Goal: Task Accomplishment & Management: Use online tool/utility

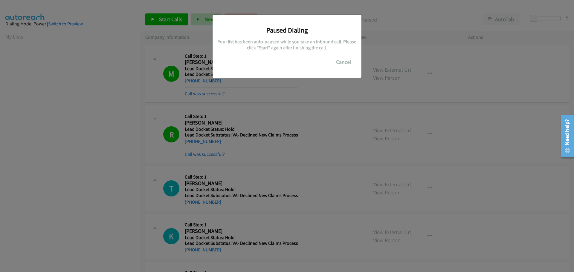
scroll to position [63, 0]
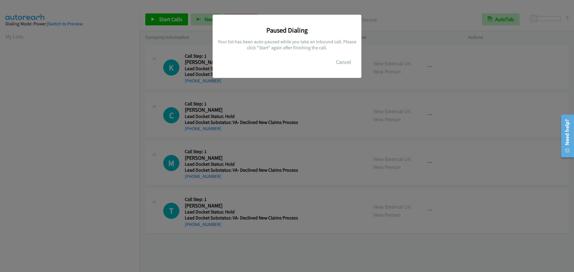
scroll to position [63, 0]
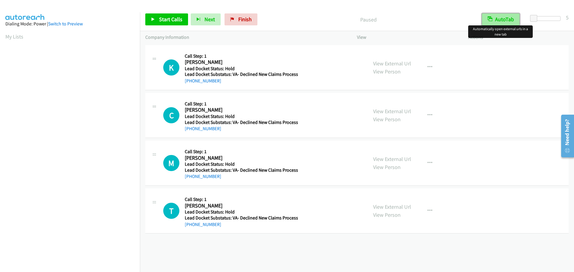
click at [505, 19] on button "AutoTab" at bounding box center [501, 19] width 38 height 12
click at [164, 18] on span "Start Calls" at bounding box center [170, 19] width 23 height 7
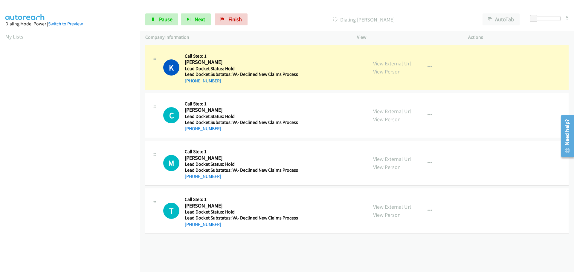
drag, startPoint x: 221, startPoint y: 81, endPoint x: 190, endPoint y: 82, distance: 30.2
click at [190, 82] on div "+1 402-707-7670" at bounding box center [241, 80] width 113 height 7
copy link "402-707-7670"
click at [241, 80] on div "+1 402-707-7670" at bounding box center [241, 80] width 113 height 7
drag, startPoint x: 225, startPoint y: 80, endPoint x: 191, endPoint y: 82, distance: 33.9
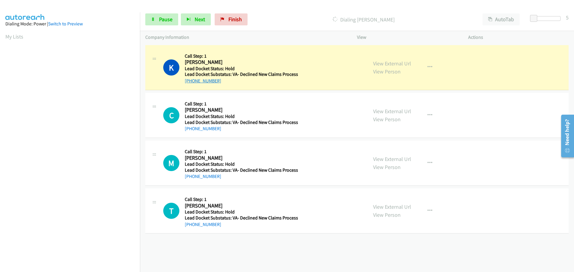
click at [191, 82] on div "+1 402-707-7670" at bounding box center [241, 80] width 113 height 7
copy link "402-707-7670"
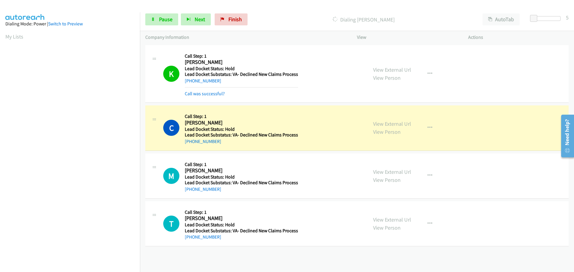
scroll to position [63, 0]
drag, startPoint x: 220, startPoint y: 141, endPoint x: 190, endPoint y: 143, distance: 30.3
click at [190, 143] on div "+1 404-287-4290" at bounding box center [241, 141] width 113 height 7
copy link "404-287-4290"
click at [173, 19] on link "Pause" at bounding box center [161, 19] width 33 height 12
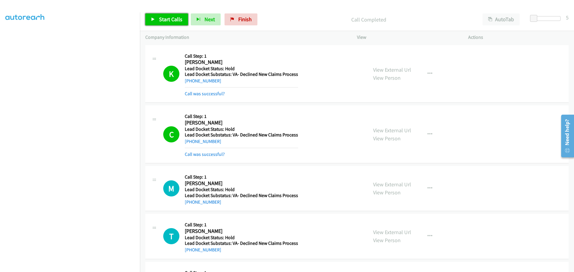
click at [171, 17] on span "Start Calls" at bounding box center [170, 19] width 23 height 7
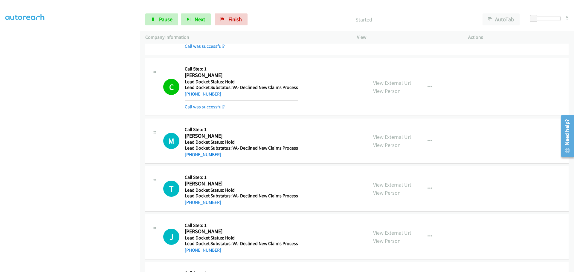
scroll to position [90, 0]
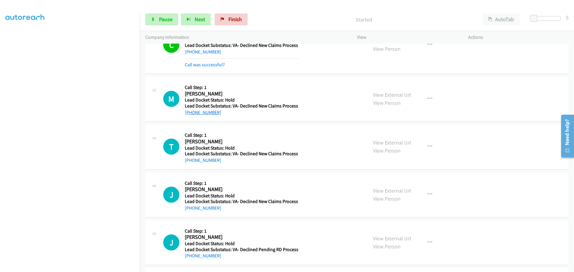
drag, startPoint x: 223, startPoint y: 115, endPoint x: 190, endPoint y: 115, distance: 32.6
click at [190, 115] on div "+1 229-561-7968" at bounding box center [241, 112] width 113 height 7
copy link "229-561-7968"
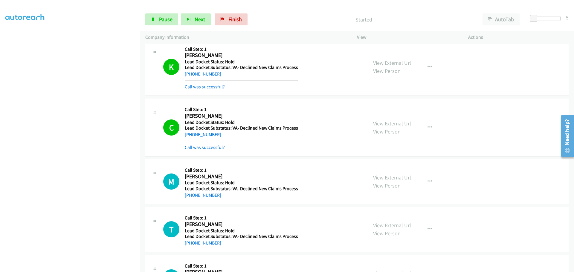
scroll to position [0, 0]
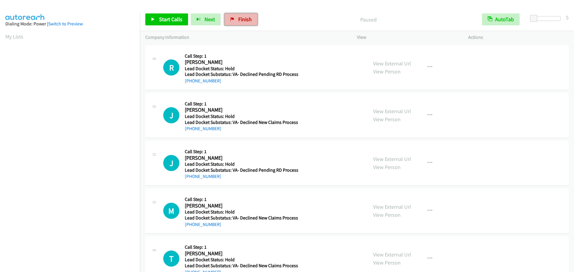
click at [231, 19] on icon at bounding box center [232, 20] width 4 height 4
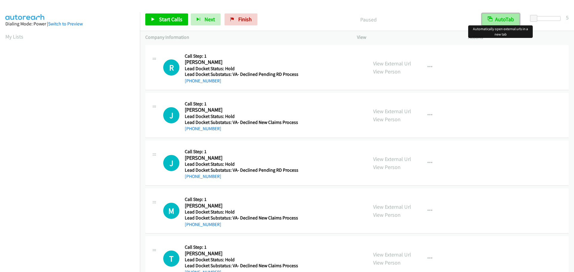
click at [497, 14] on button "AutoTab" at bounding box center [501, 19] width 38 height 12
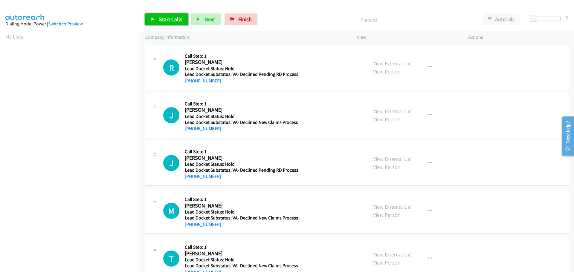
click at [179, 22] on span "Start Calls" at bounding box center [170, 19] width 23 height 7
drag, startPoint x: 220, startPoint y: 82, endPoint x: 190, endPoint y: 82, distance: 30.2
click at [190, 82] on div "+1 503-960-6127" at bounding box center [242, 80] width 114 height 7
copy link "503-960-6127"
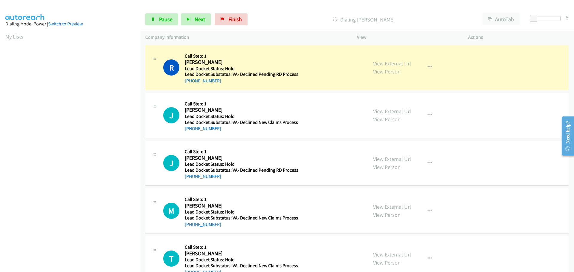
scroll to position [63, 0]
drag, startPoint x: 226, startPoint y: 132, endPoint x: 191, endPoint y: 132, distance: 35.0
click at [191, 132] on div "J Callback Scheduled Call Step: 1 Jared Leedy America/New_York Lead Docket Stat…" at bounding box center [356, 115] width 423 height 45
copy link "859-948-6890"
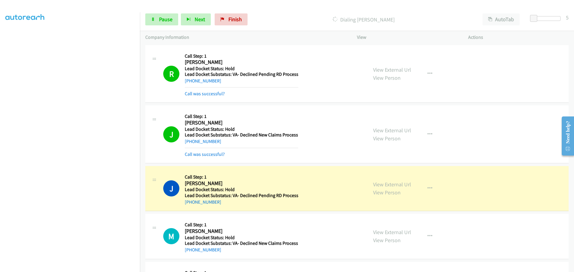
scroll to position [44, 0]
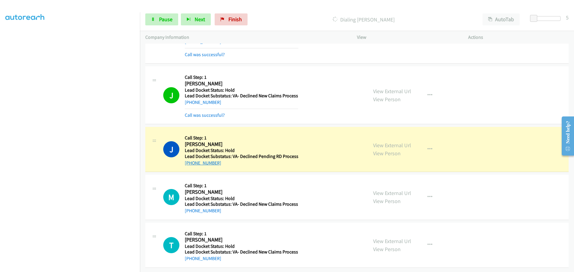
drag, startPoint x: 218, startPoint y: 160, endPoint x: 190, endPoint y: 161, distance: 27.5
click at [190, 161] on div "+1 402-429-1322" at bounding box center [242, 163] width 114 height 7
copy link "402-429-1322"
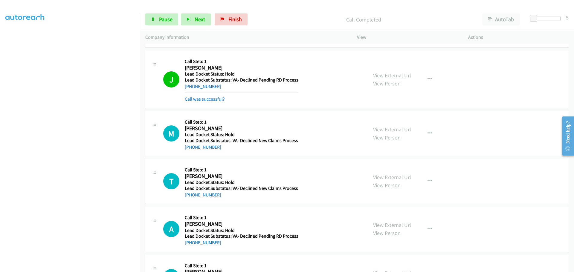
scroll to position [116, 0]
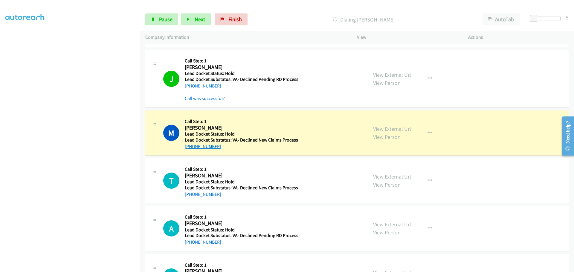
drag, startPoint x: 210, startPoint y: 146, endPoint x: 190, endPoint y: 147, distance: 19.8
click at [190, 147] on div "+1 229-561-7968" at bounding box center [241, 146] width 113 height 7
copy link "229-561-7968"
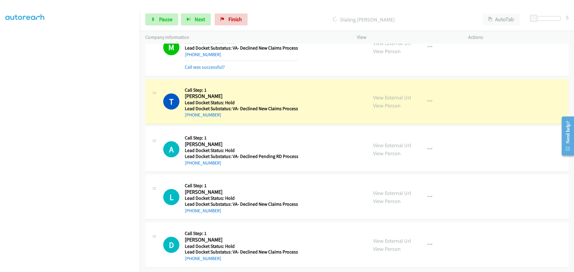
scroll to position [213, 0]
drag, startPoint x: 230, startPoint y: 117, endPoint x: 190, endPoint y: 114, distance: 39.9
click at [190, 114] on div "T Callback Scheduled Call Step: 1 Theodore Sesmas America/Chicago Lead Docket S…" at bounding box center [356, 101] width 423 height 45
copy link "817-975-1100"
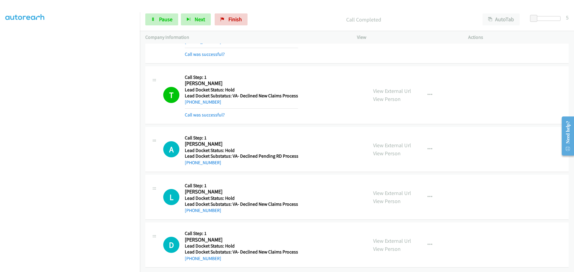
scroll to position [226, 0]
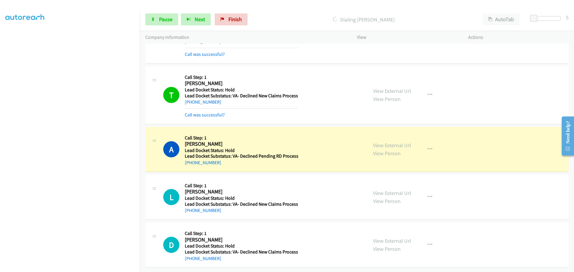
drag, startPoint x: 221, startPoint y: 157, endPoint x: 191, endPoint y: 162, distance: 30.7
click at [191, 162] on div "A Callback Scheduled Call Step: 1 Anthony Alexander Jenkins America/Los_Angeles…" at bounding box center [356, 149] width 423 height 45
copy link "442-446-9085"
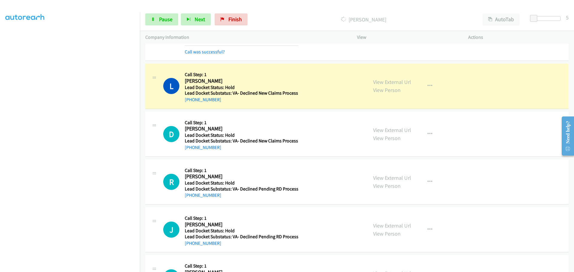
scroll to position [345, 0]
drag, startPoint x: 216, startPoint y: 102, endPoint x: 190, endPoint y: 103, distance: 25.8
click at [190, 103] on div "+1 803-412-7642" at bounding box center [241, 99] width 113 height 7
copy link "803-412-7642"
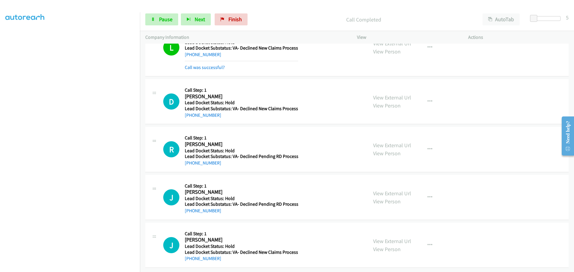
scroll to position [395, 0]
drag, startPoint x: 222, startPoint y: 112, endPoint x: 191, endPoint y: 112, distance: 30.5
click at [191, 112] on div "+1 812-316-0054" at bounding box center [241, 115] width 113 height 7
copy link "812-316-0054"
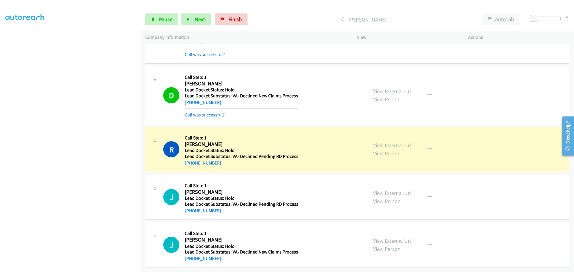
scroll to position [408, 0]
drag, startPoint x: 220, startPoint y: 161, endPoint x: 191, endPoint y: 164, distance: 29.1
click at [191, 164] on div "R Callback Scheduled Call Step: 1 Randall Derks America/New_York Lead Docket St…" at bounding box center [356, 149] width 423 height 45
copy link "616-309-8543"
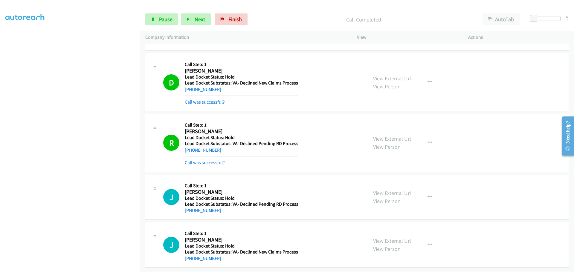
scroll to position [420, 0]
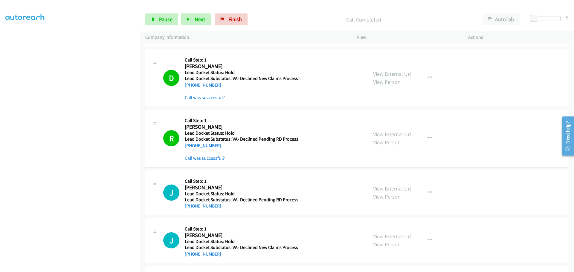
drag, startPoint x: 220, startPoint y: 208, endPoint x: 191, endPoint y: 206, distance: 29.1
click at [191, 206] on div "+1 619-376-0124" at bounding box center [242, 206] width 114 height 7
copy link "619-376-0124"
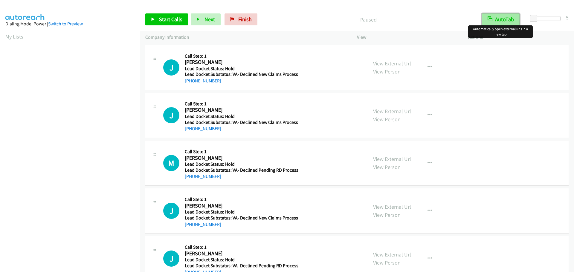
click at [499, 22] on button "AutoTab" at bounding box center [501, 19] width 38 height 12
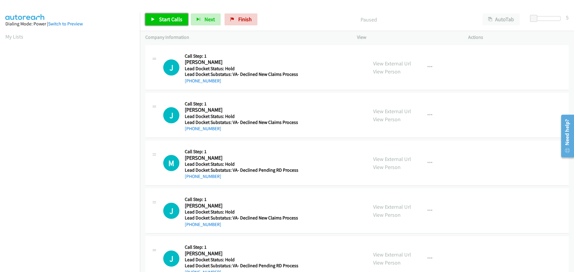
click at [176, 18] on span "Start Calls" at bounding box center [170, 19] width 23 height 7
drag, startPoint x: 221, startPoint y: 81, endPoint x: 191, endPoint y: 79, distance: 29.9
click at [191, 79] on div "+1 909-440-0526" at bounding box center [241, 80] width 113 height 7
copy link "909-440-0526"
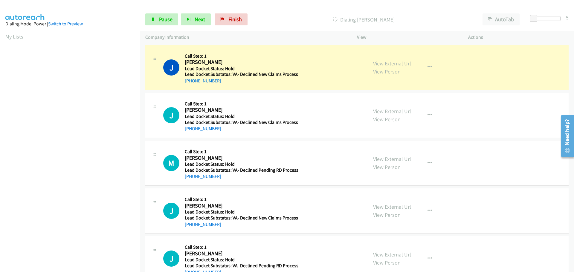
click at [228, 81] on div "+1 909-440-0526" at bounding box center [241, 80] width 113 height 7
copy link "909-440-0526"
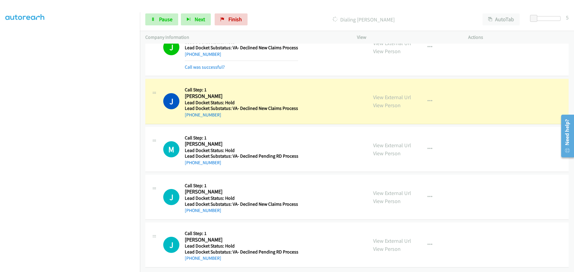
scroll to position [31, 0]
drag, startPoint x: 217, startPoint y: 112, endPoint x: 190, endPoint y: 111, distance: 26.9
click at [190, 112] on div "+1 423-903-5666" at bounding box center [241, 115] width 113 height 7
copy link "423-903-5666"
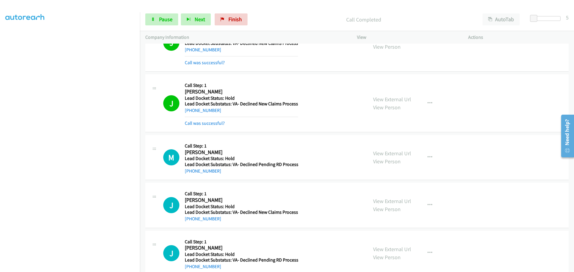
drag, startPoint x: 223, startPoint y: 175, endPoint x: 190, endPoint y: 176, distance: 32.6
click at [190, 176] on div "M Callback Scheduled Call Step: 1 Michael Meyer America/Los_Angeles Lead Docket…" at bounding box center [356, 157] width 423 height 45
copy link "360-607-1779"
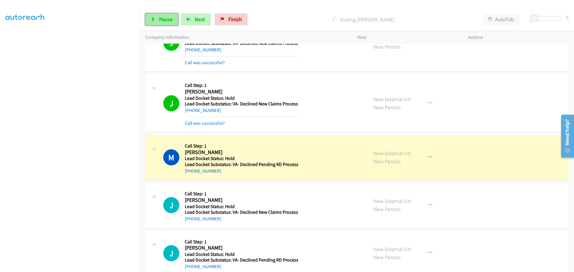
click at [164, 22] on span "Pause" at bounding box center [165, 19] width 13 height 7
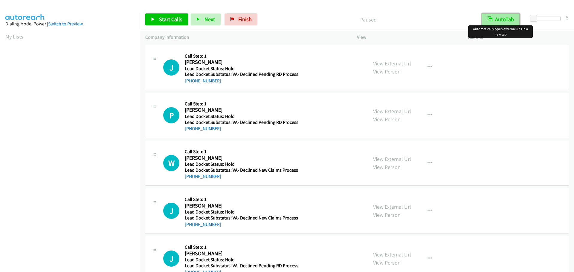
click at [502, 18] on button "AutoTab" at bounding box center [501, 19] width 38 height 12
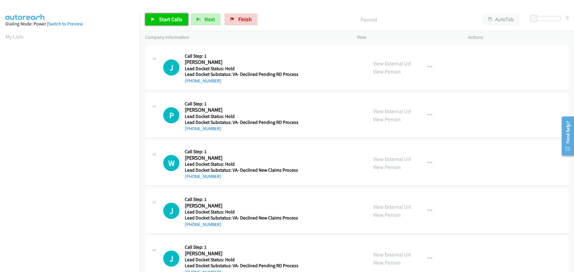
click at [170, 14] on link "Start Calls" at bounding box center [166, 19] width 43 height 12
drag, startPoint x: 219, startPoint y: 80, endPoint x: 190, endPoint y: 82, distance: 29.4
click at [190, 82] on div "+1 702-379-7941" at bounding box center [242, 80] width 114 height 7
copy link "702-379-7941"
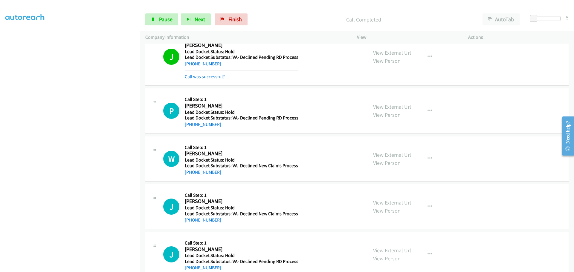
scroll to position [31, 0]
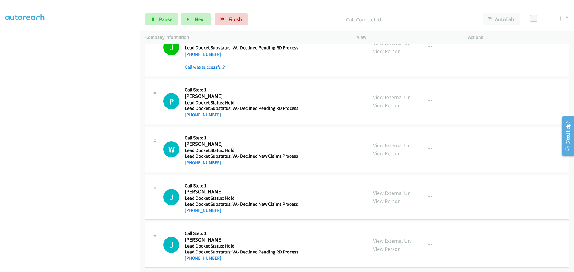
drag, startPoint x: 220, startPoint y: 109, endPoint x: 191, endPoint y: 110, distance: 29.0
click at [191, 112] on div "+1 214-422-5249" at bounding box center [242, 115] width 114 height 7
copy link "214-422-5249"
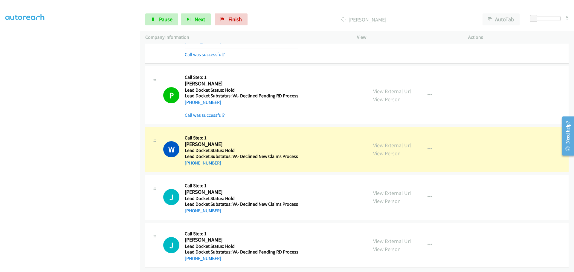
scroll to position [44, 0]
drag, startPoint x: 219, startPoint y: 161, endPoint x: 190, endPoint y: 161, distance: 28.7
click at [190, 161] on div "+1 832-774-1012" at bounding box center [241, 163] width 113 height 7
copy link "832-774-1012"
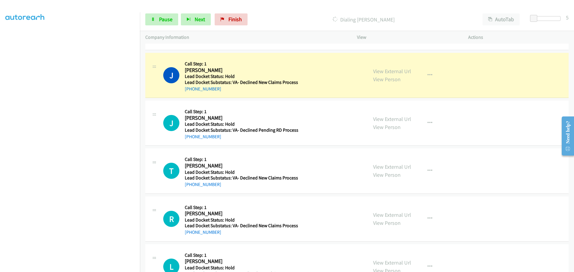
scroll to position [163, 0]
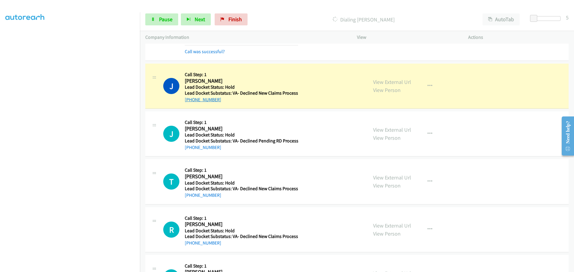
drag, startPoint x: 219, startPoint y: 100, endPoint x: 190, endPoint y: 102, distance: 29.6
click at [190, 102] on div "+1 347-461-0879" at bounding box center [241, 99] width 113 height 7
copy link "347-461-0879"
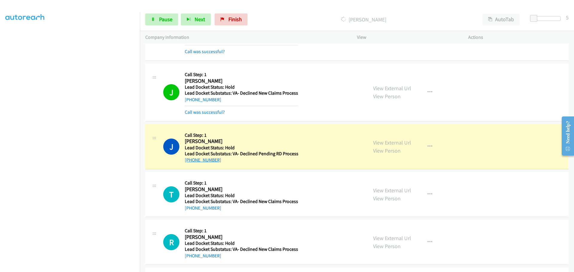
drag, startPoint x: 223, startPoint y: 160, endPoint x: 190, endPoint y: 158, distance: 32.9
click at [190, 158] on div "+1 619-376-0124" at bounding box center [242, 160] width 114 height 7
copy link "619-376-0124"
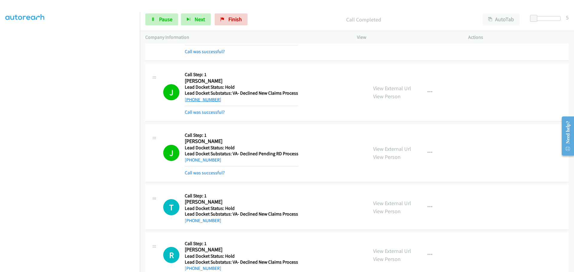
scroll to position [226, 0]
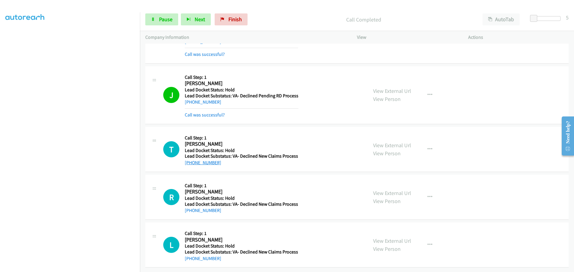
drag, startPoint x: 221, startPoint y: 161, endPoint x: 191, endPoint y: 159, distance: 30.3
click at [191, 159] on div "+1 234-759-3968" at bounding box center [241, 162] width 113 height 7
copy link "234-759-3968"
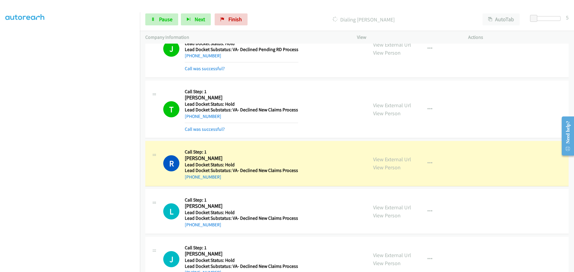
scroll to position [345, 0]
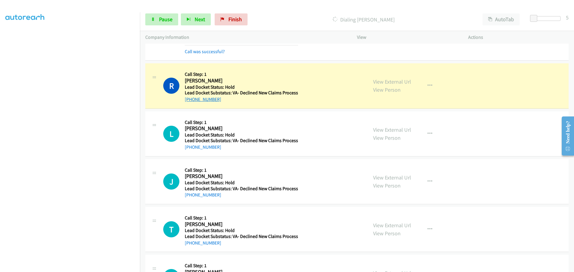
drag, startPoint x: 219, startPoint y: 101, endPoint x: 190, endPoint y: 100, distance: 29.7
click at [190, 100] on div "+1 214-779-6339" at bounding box center [241, 99] width 113 height 7
copy link "214-779-6339"
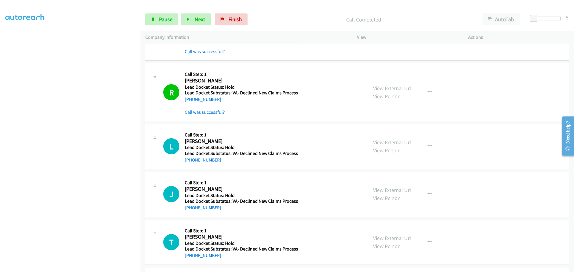
drag, startPoint x: 224, startPoint y: 152, endPoint x: 190, endPoint y: 160, distance: 34.7
click at [190, 160] on div "L Callback Scheduled Call Step: 1 Linda Pagan Hasseler America/Los_Angeles Lead…" at bounding box center [356, 146] width 423 height 45
copy link "760-283-7602"
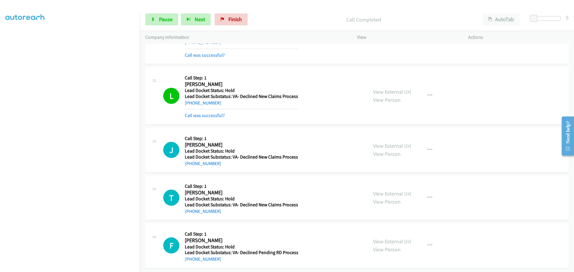
scroll to position [405, 0]
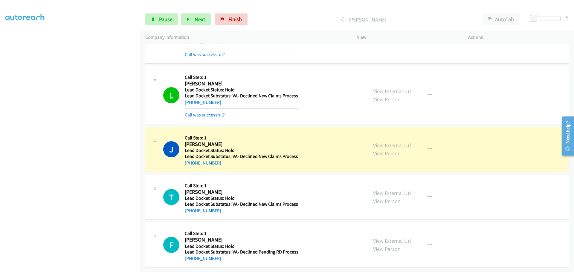
drag, startPoint x: 217, startPoint y: 164, endPoint x: 190, endPoint y: 165, distance: 27.0
click at [190, 165] on div "J Callback Scheduled Call Step: 1 James Untiedt America/New_York Lead Docket St…" at bounding box center [356, 149] width 423 height 45
copy link "586-322-2096"
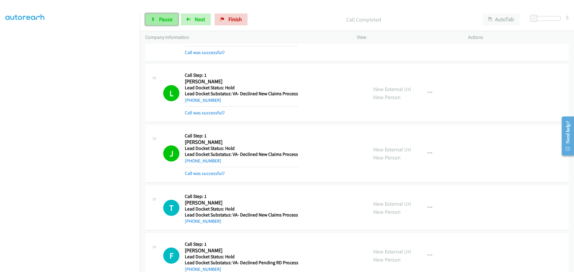
click at [164, 19] on span "Pause" at bounding box center [165, 19] width 13 height 7
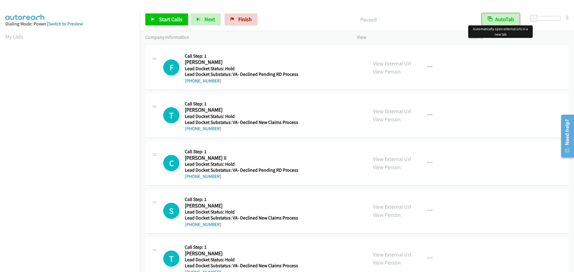
click at [503, 21] on button "AutoTab" at bounding box center [501, 19] width 38 height 12
click at [173, 20] on span "Start Calls" at bounding box center [170, 19] width 23 height 7
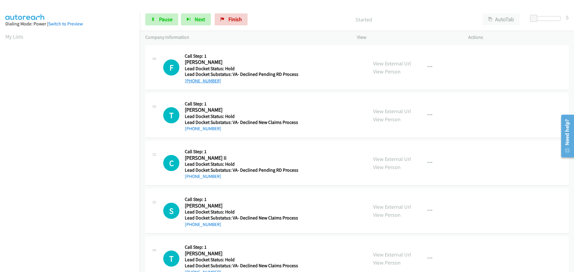
drag, startPoint x: 216, startPoint y: 82, endPoint x: 190, endPoint y: 81, distance: 26.9
click at [190, 81] on div "[PHONE_NUMBER]" at bounding box center [242, 80] width 114 height 7
copy link "[PHONE_NUMBER]"
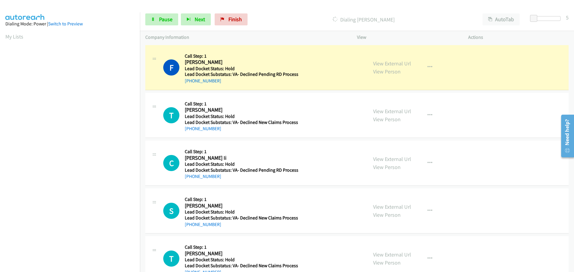
scroll to position [63, 0]
click at [163, 20] on span "Pause" at bounding box center [165, 19] width 13 height 7
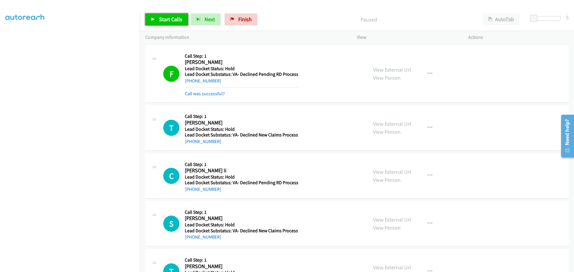
click at [177, 21] on span "Start Calls" at bounding box center [170, 19] width 23 height 7
drag, startPoint x: 221, startPoint y: 145, endPoint x: 191, endPoint y: 146, distance: 29.6
click at [191, 146] on div "T Callback Scheduled Call Step: 1 [PERSON_NAME] America/New_York Lead Docket St…" at bounding box center [356, 128] width 423 height 45
copy link "[PHONE_NUMBER]"
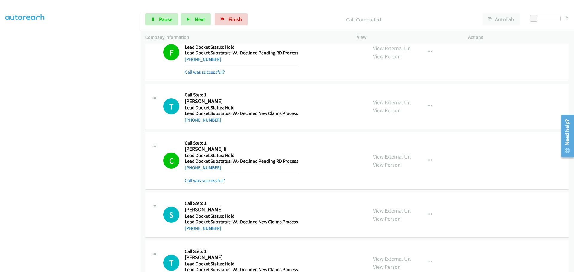
scroll to position [44, 0]
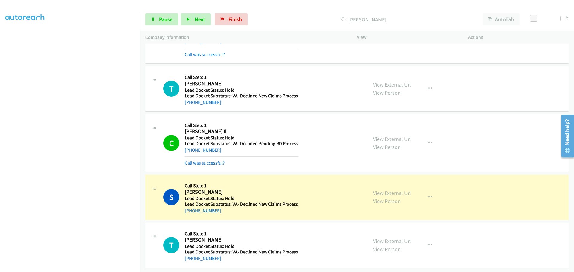
drag, startPoint x: 223, startPoint y: 146, endPoint x: 235, endPoint y: 150, distance: 12.9
click at [213, 147] on div "[PHONE_NUMBER]" at bounding box center [242, 150] width 114 height 7
click at [239, 212] on div "S Callback Scheduled Call Step: 1 [PERSON_NAME] America/Phoenix Lead Docket Sta…" at bounding box center [356, 197] width 423 height 45
drag, startPoint x: 225, startPoint y: 211, endPoint x: 190, endPoint y: 208, distance: 34.2
click at [190, 208] on div "S Callback Scheduled Call Step: 1 [PERSON_NAME] America/Phoenix Lead Docket Sta…" at bounding box center [356, 197] width 423 height 45
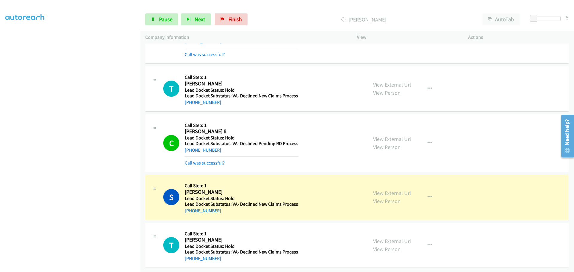
copy link "[PHONE_NUMBER]"
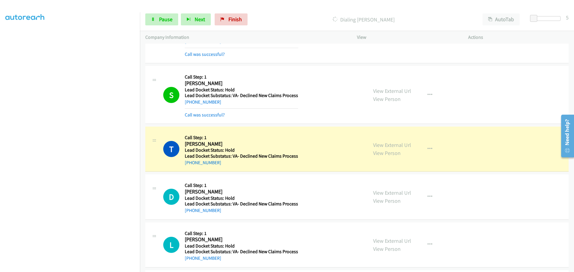
scroll to position [163, 0]
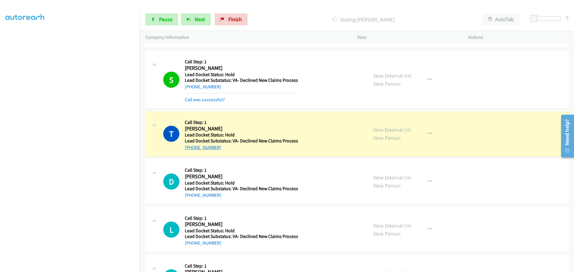
drag, startPoint x: 223, startPoint y: 154, endPoint x: 191, endPoint y: 149, distance: 32.3
click at [191, 149] on div "T Callback Scheduled Call Step: 1 [PERSON_NAME] America/New_York Lead Docket St…" at bounding box center [356, 134] width 423 height 45
copy link "[PHONE_NUMBER]"
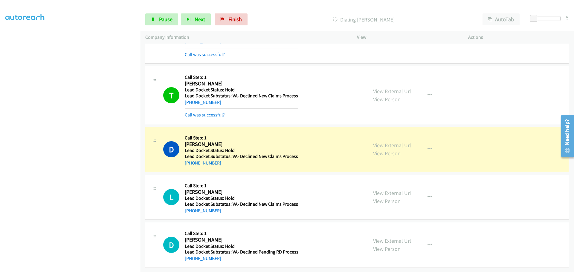
scroll to position [213, 0]
drag, startPoint x: 221, startPoint y: 161, endPoint x: 190, endPoint y: 160, distance: 30.8
click at [190, 160] on div "[PHONE_NUMBER]" at bounding box center [241, 163] width 113 height 7
copy link "[PHONE_NUMBER]"
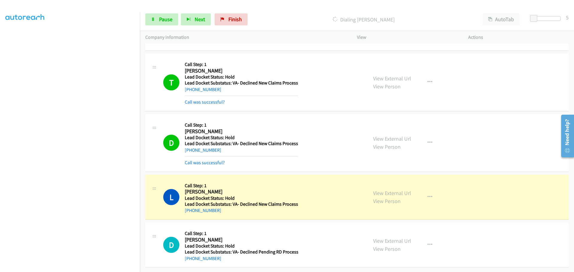
scroll to position [226, 0]
drag, startPoint x: 219, startPoint y: 207, endPoint x: 201, endPoint y: 210, distance: 18.5
click at [191, 209] on div "[PHONE_NUMBER]" at bounding box center [241, 210] width 113 height 7
click at [216, 216] on td "L Callback Scheduled Call Step: 1 [PERSON_NAME] America/New_York Lead Docket St…" at bounding box center [357, 197] width 434 height 48
copy link "[PHONE_NUMBER]"
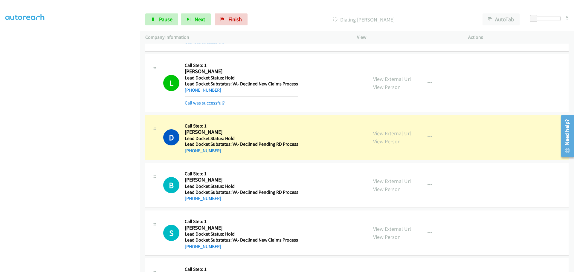
scroll to position [375, 0]
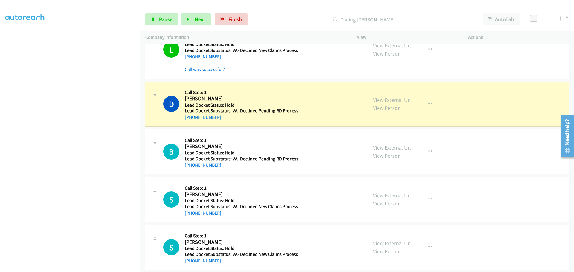
drag, startPoint x: 224, startPoint y: 120, endPoint x: 190, endPoint y: 120, distance: 33.8
click at [190, 120] on div "[PHONE_NUMBER]" at bounding box center [242, 117] width 114 height 7
copy link "[PHONE_NUMBER]"
click at [169, 18] on span "Pause" at bounding box center [165, 19] width 13 height 7
click at [171, 16] on span "Start Calls" at bounding box center [170, 19] width 23 height 7
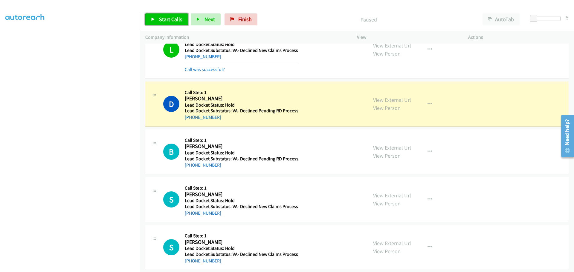
click at [171, 17] on span "Start Calls" at bounding box center [170, 19] width 23 height 7
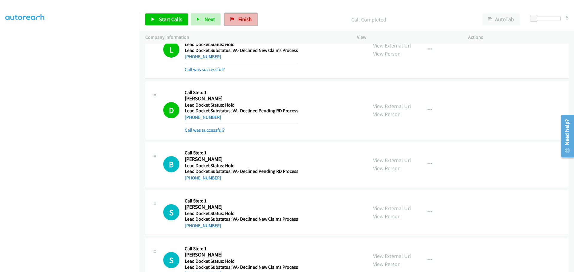
click at [239, 19] on span "Finish" at bounding box center [244, 19] width 13 height 7
